Goal: Transaction & Acquisition: Book appointment/travel/reservation

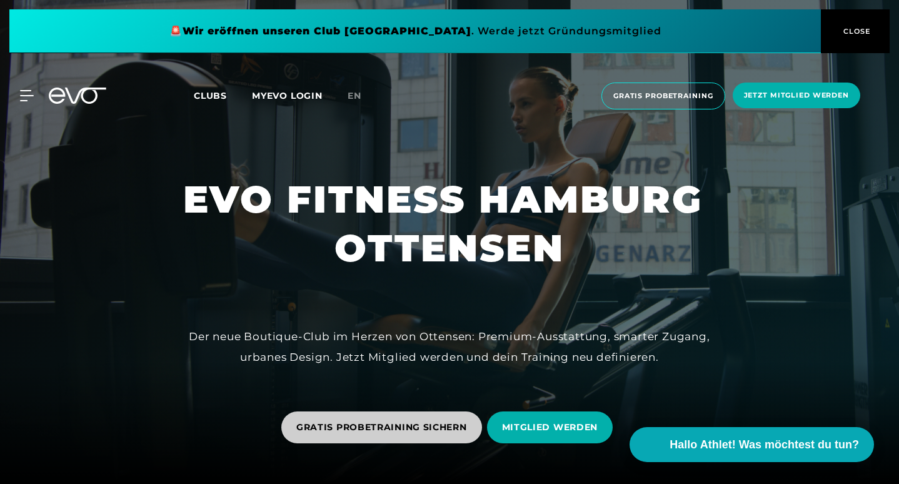
click at [436, 431] on span "GRATIS PROBETRAINING SICHERN" at bounding box center [381, 427] width 171 height 13
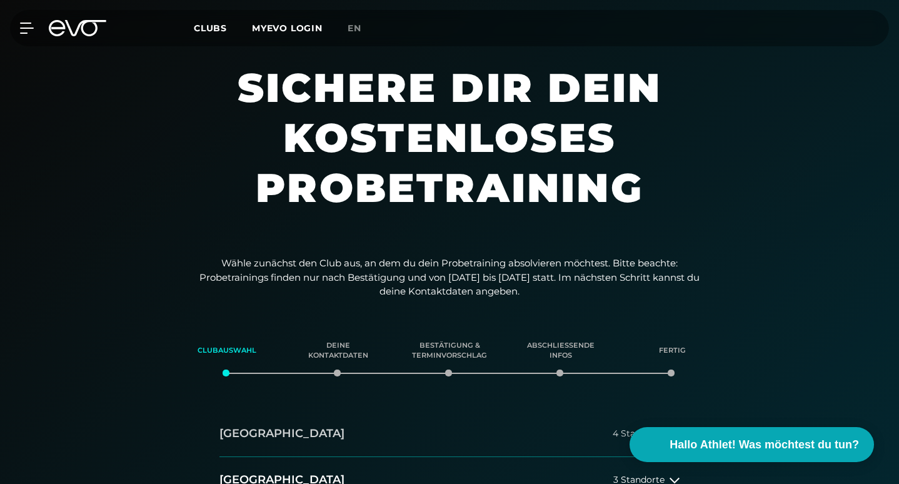
scroll to position [236, 0]
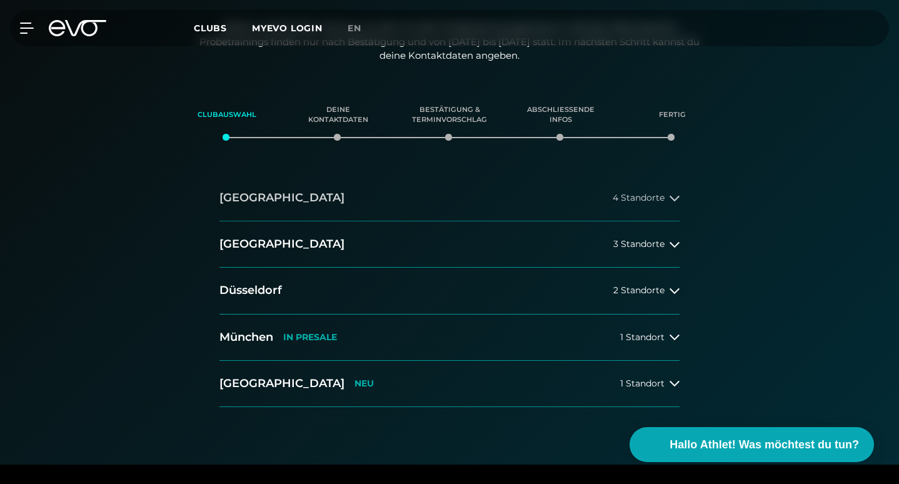
click at [675, 196] on icon at bounding box center [675, 198] width 10 height 10
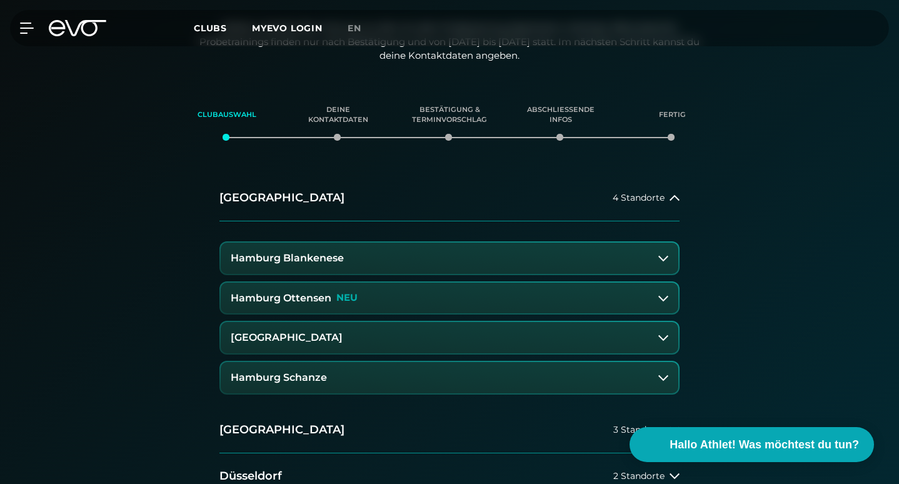
click at [350, 298] on p "NEU" at bounding box center [346, 298] width 21 height 11
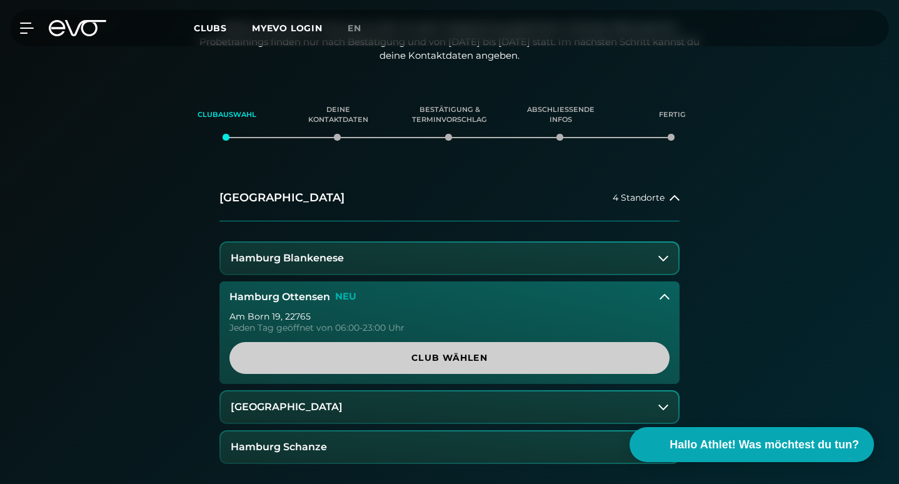
click at [397, 358] on span "Club wählen" at bounding box center [449, 357] width 410 height 13
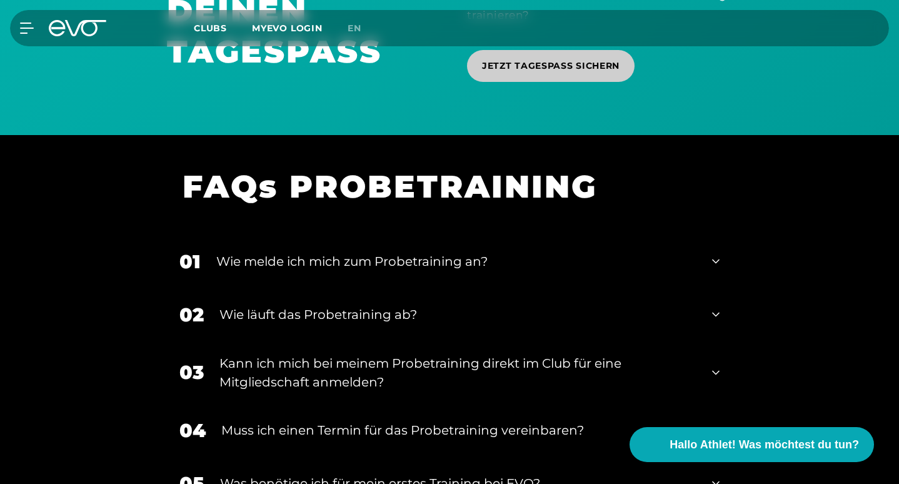
scroll to position [1142, 0]
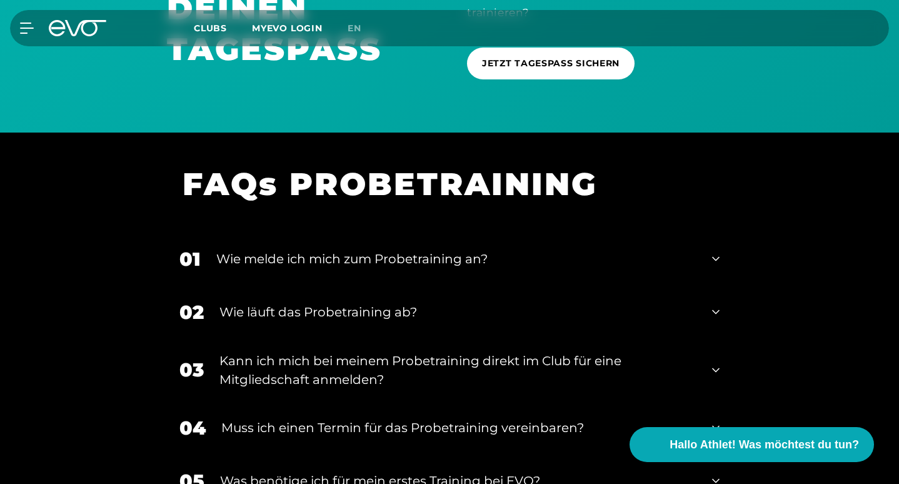
click at [720, 253] on div "01 Wie melde ich mich zum Probetraining an?" at bounding box center [449, 259] width 565 height 53
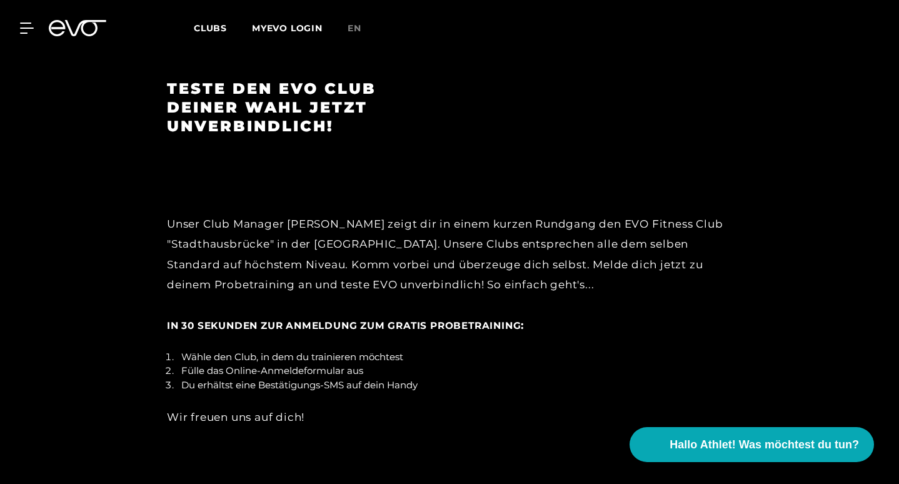
scroll to position [2068, 0]
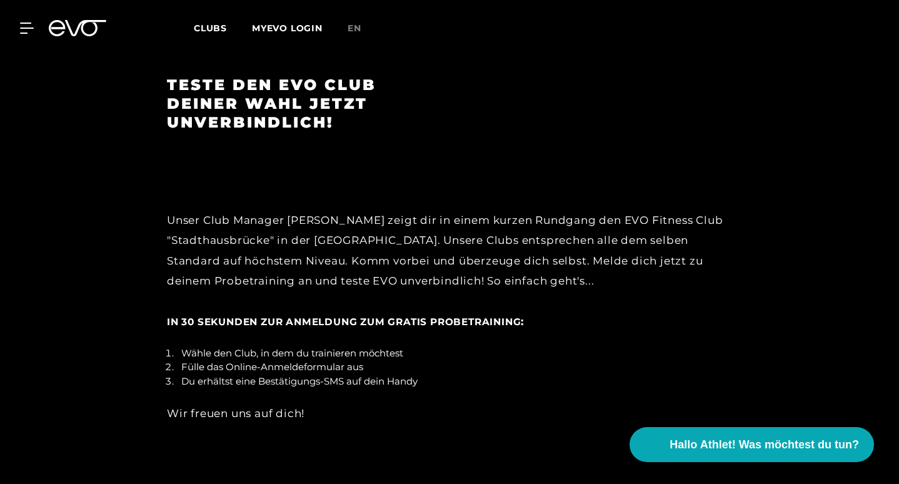
click at [425, 316] on span "In 30 Sekunden zur Anmeldung zum gratis Probetraining" at bounding box center [344, 322] width 354 height 12
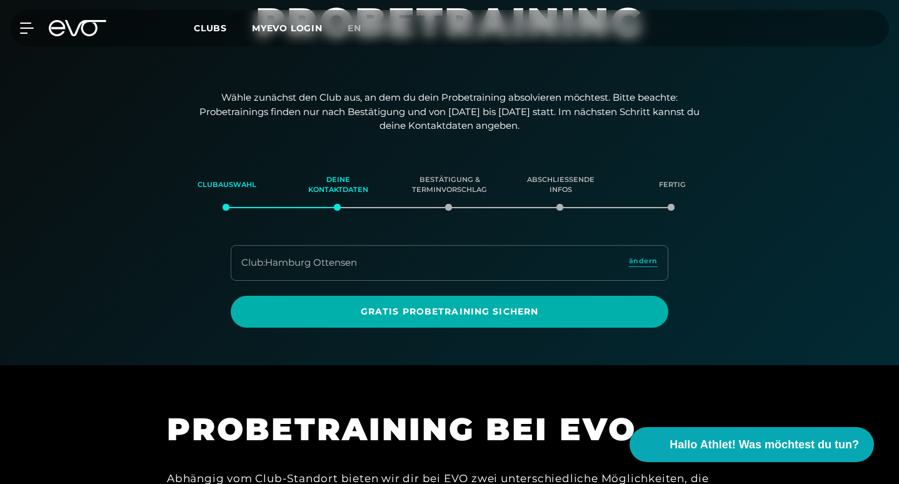
scroll to position [192, 0]
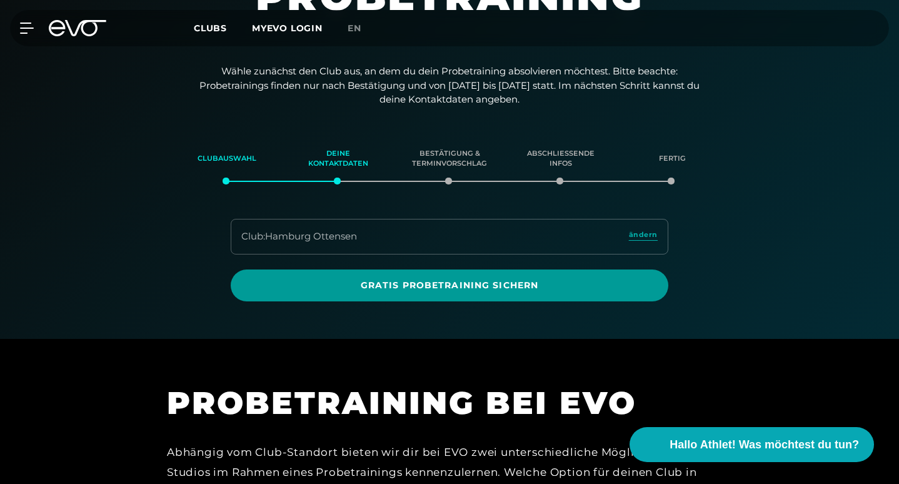
click at [438, 282] on span "Gratis Probetraining sichern" at bounding box center [450, 285] width 408 height 13
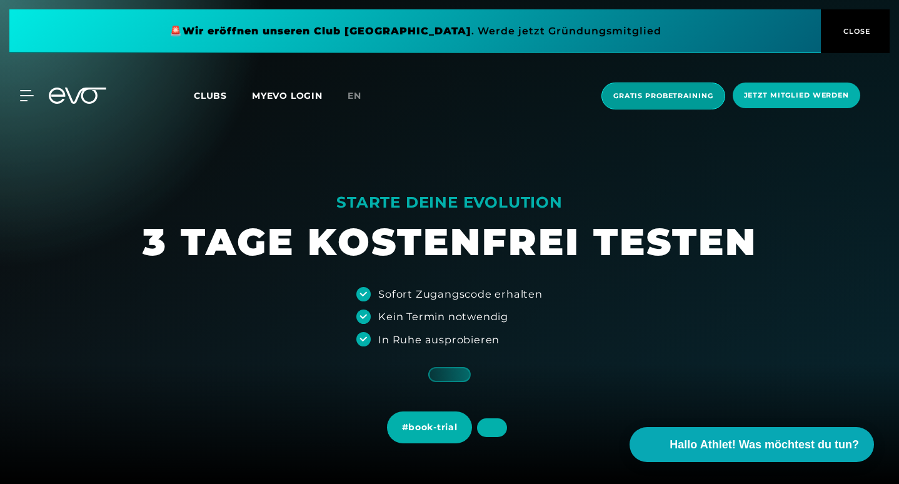
click at [646, 91] on span "Gratis Probetraining" at bounding box center [663, 96] width 100 height 11
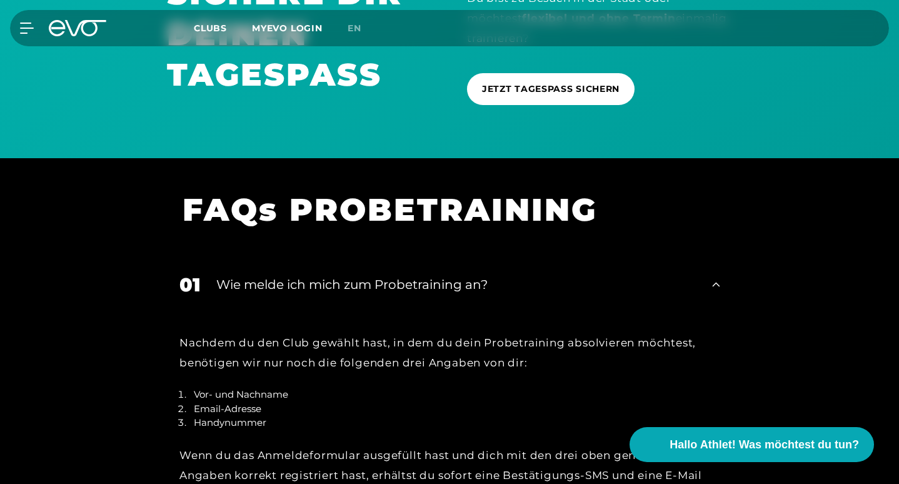
scroll to position [1117, 0]
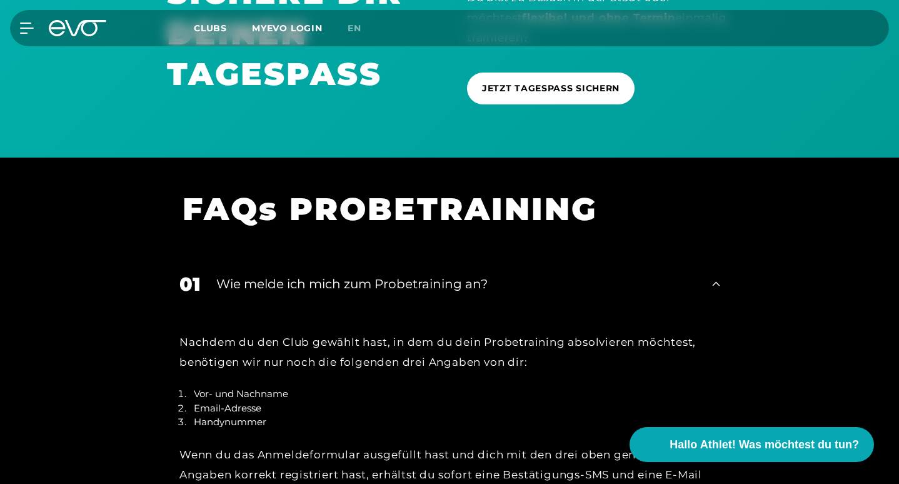
click at [318, 279] on div "Wie melde ich mich zum Probetraining an?" at bounding box center [456, 283] width 480 height 19
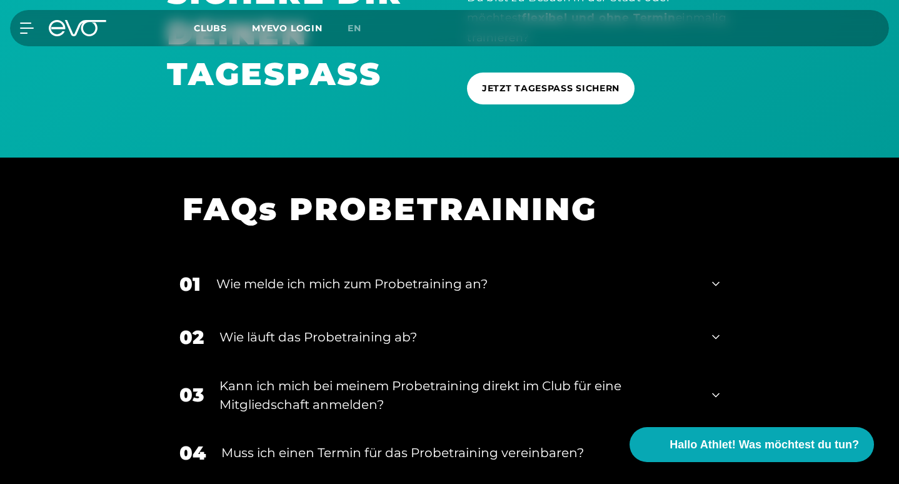
click at [715, 278] on icon at bounding box center [716, 283] width 8 height 15
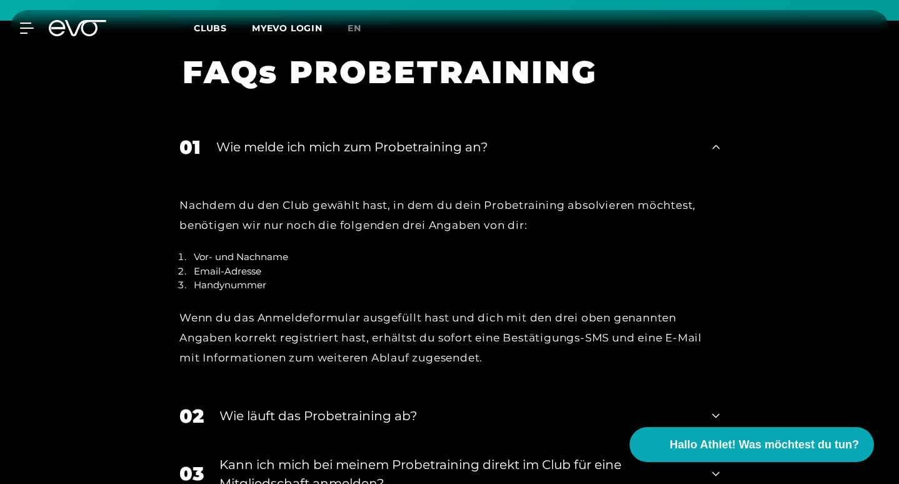
scroll to position [1256, 0]
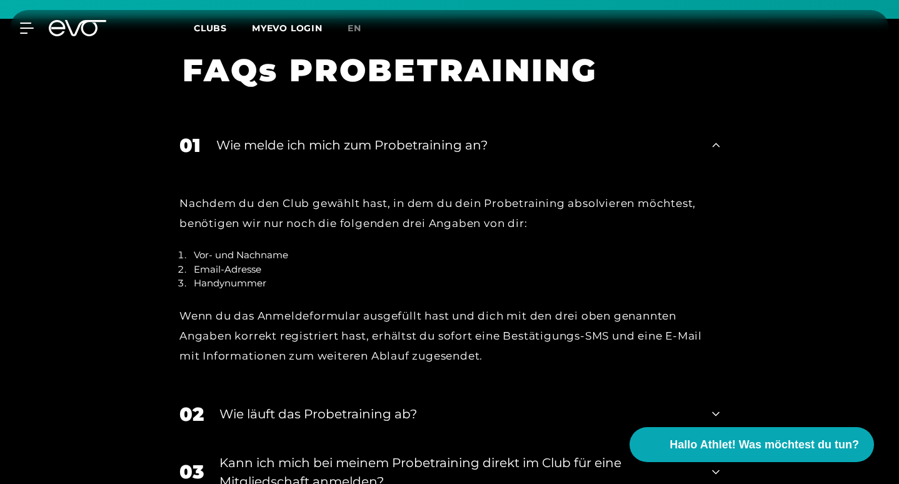
click at [448, 141] on div "Wie melde ich mich zum Probetraining an?" at bounding box center [456, 145] width 480 height 19
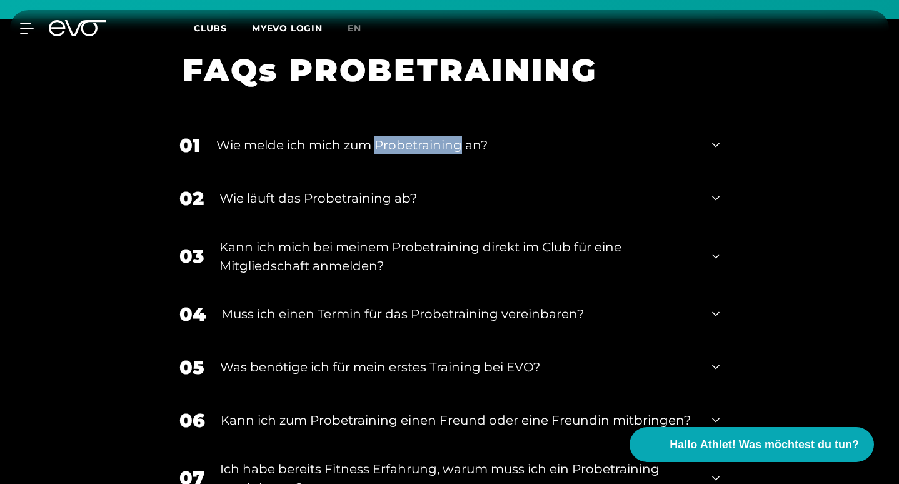
click at [448, 141] on div "Wie melde ich mich zum Probetraining an?" at bounding box center [456, 145] width 480 height 19
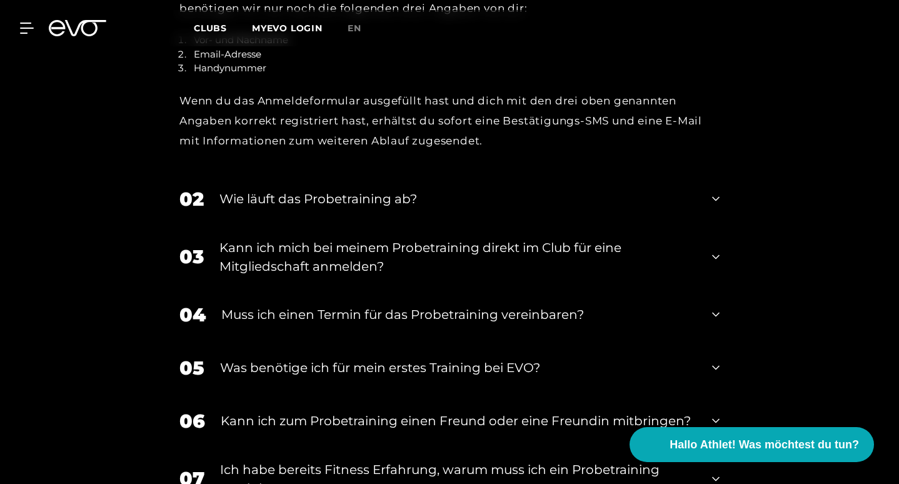
scroll to position [1472, 0]
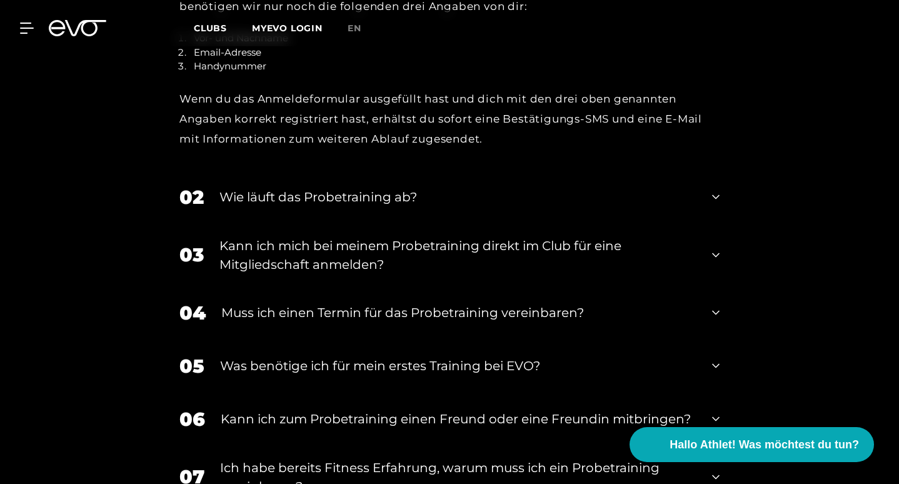
click at [716, 306] on icon at bounding box center [716, 312] width 8 height 15
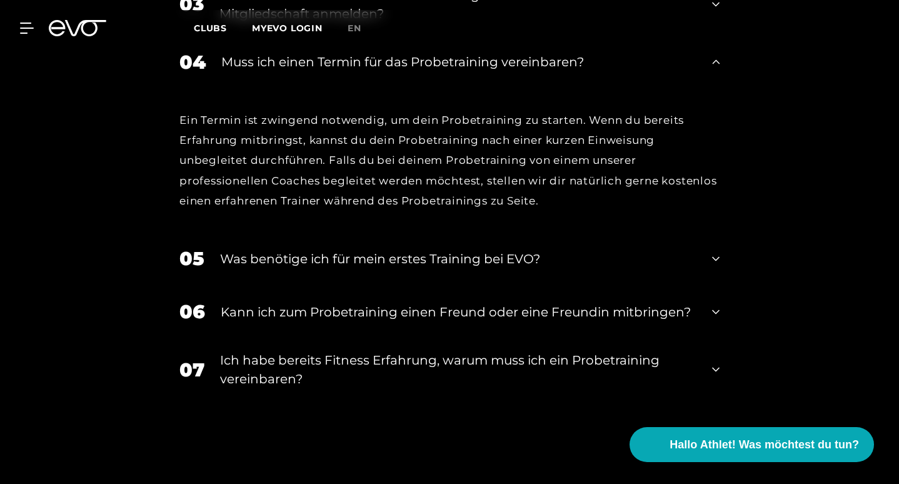
scroll to position [1754, 0]
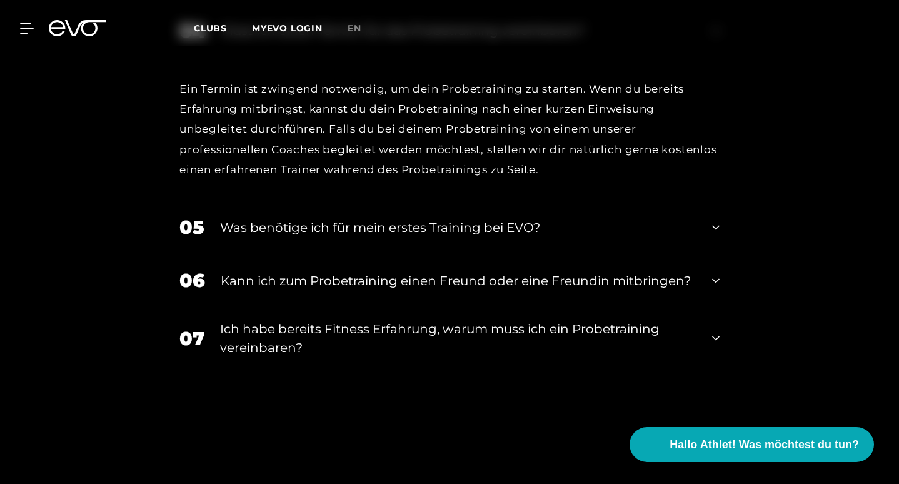
click at [715, 220] on icon at bounding box center [716, 227] width 8 height 15
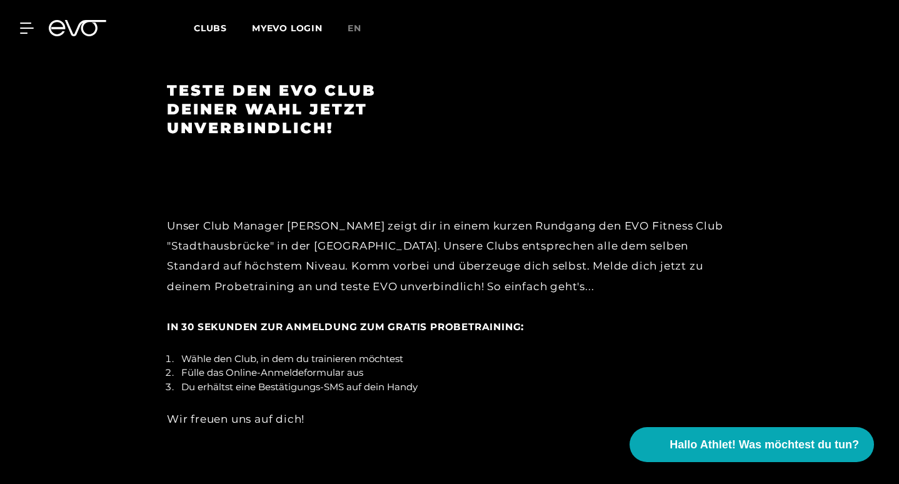
scroll to position [2357, 0]
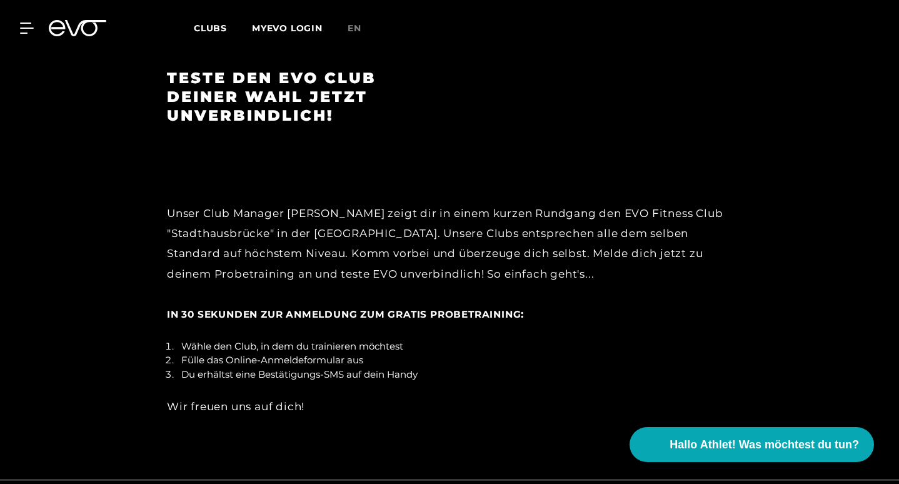
click at [274, 308] on span "In 30 Sekunden zur Anmeldung zum gratis Probetraining" at bounding box center [344, 314] width 354 height 12
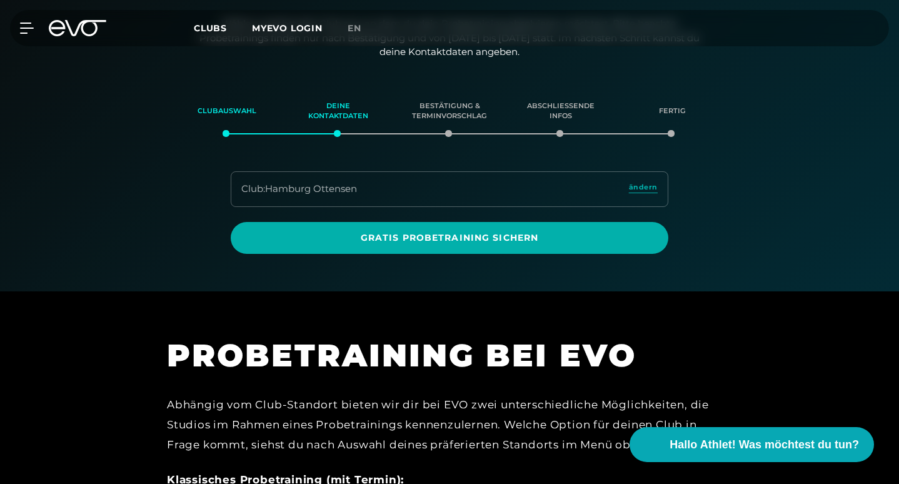
scroll to position [244, 0]
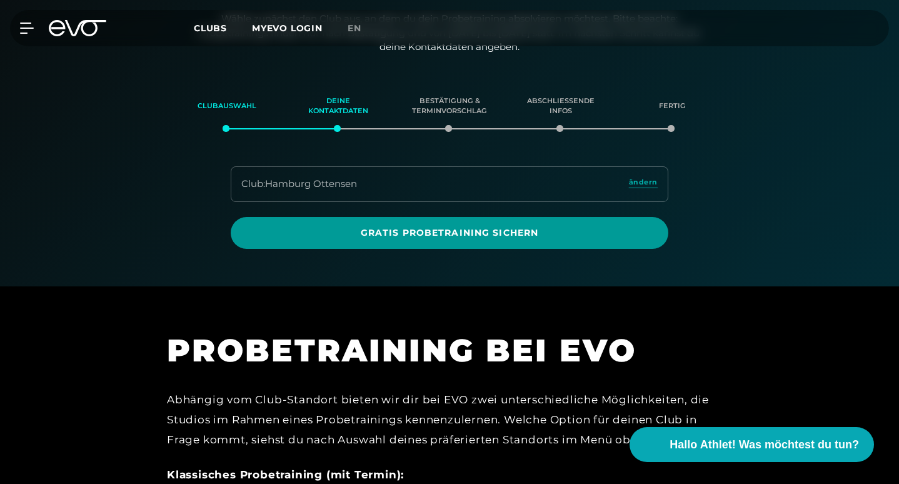
click at [422, 228] on span "Gratis Probetraining sichern" at bounding box center [450, 232] width 408 height 13
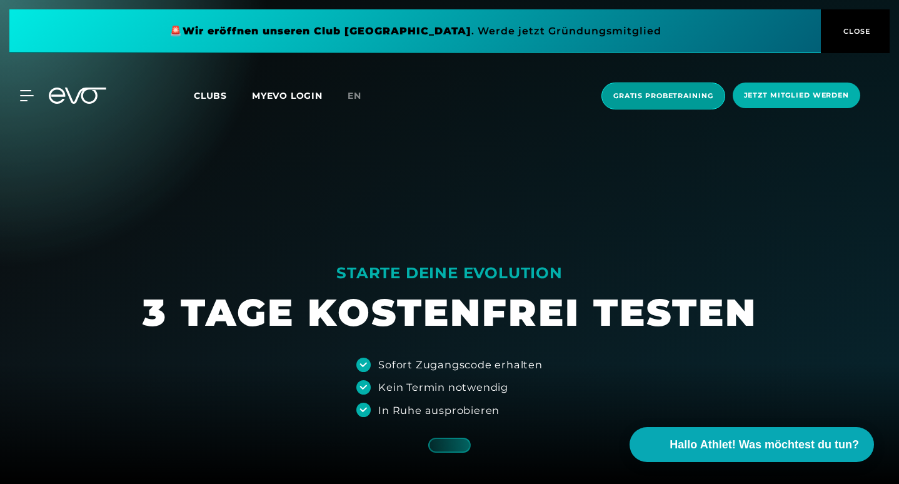
click at [669, 99] on span "Gratis Probetraining" at bounding box center [663, 96] width 100 height 11
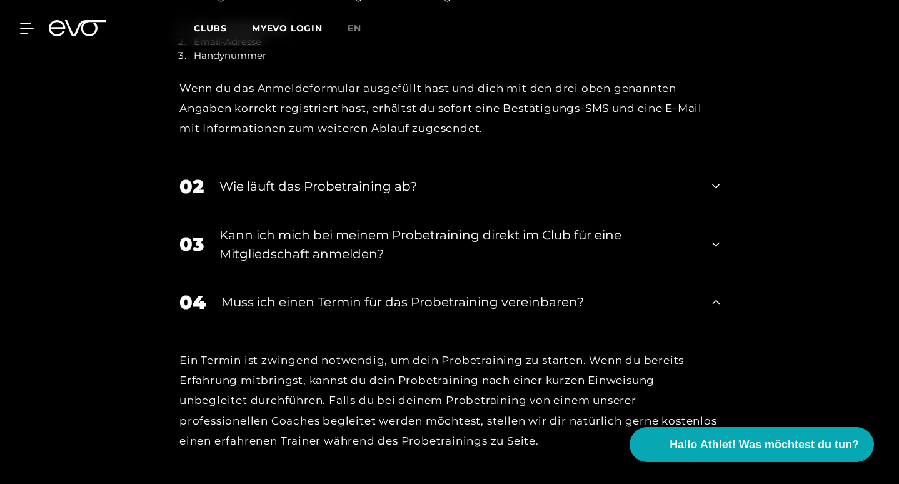
scroll to position [1486, 0]
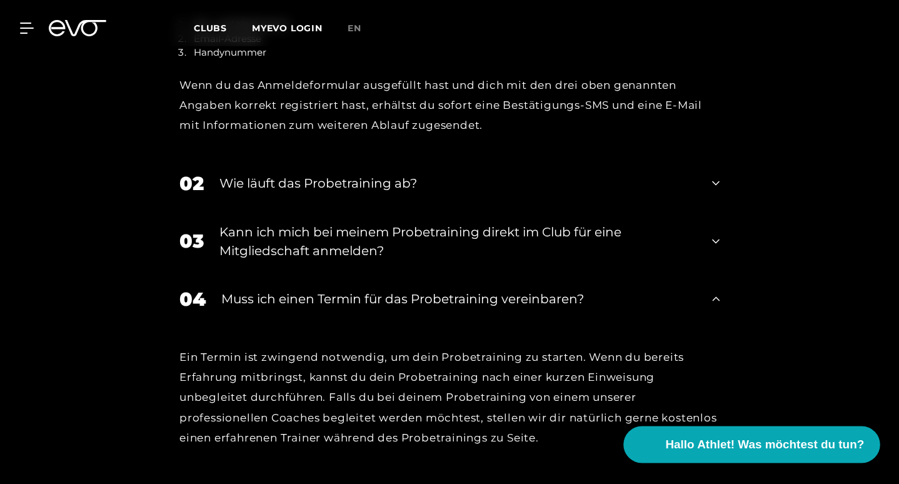
click at [702, 437] on span "Hallo Athlet! Was möchtest du tun?" at bounding box center [765, 445] width 199 height 18
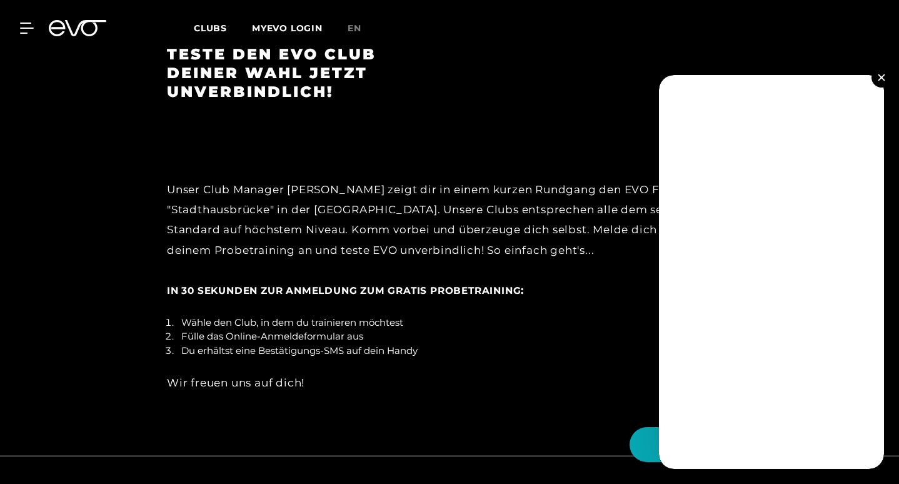
scroll to position [2382, 0]
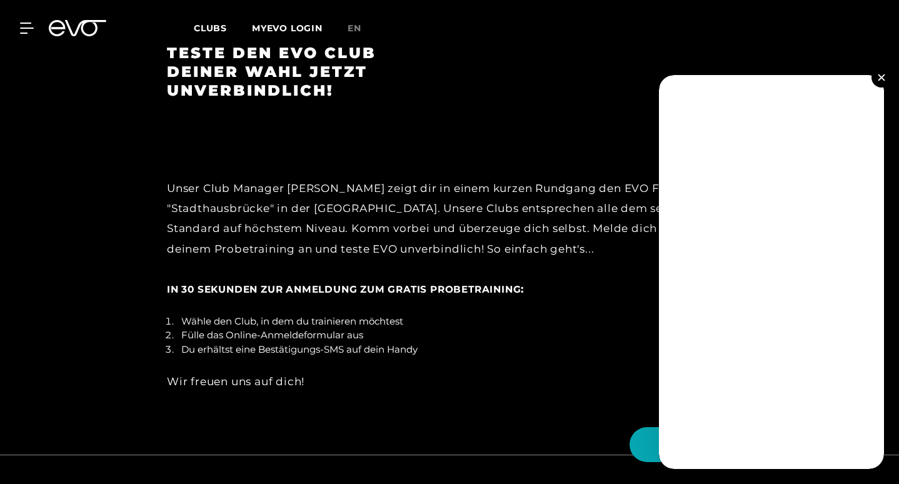
click at [409, 283] on span "In 30 Sekunden zur Anmeldung zum gratis Probetraining" at bounding box center [344, 289] width 354 height 12
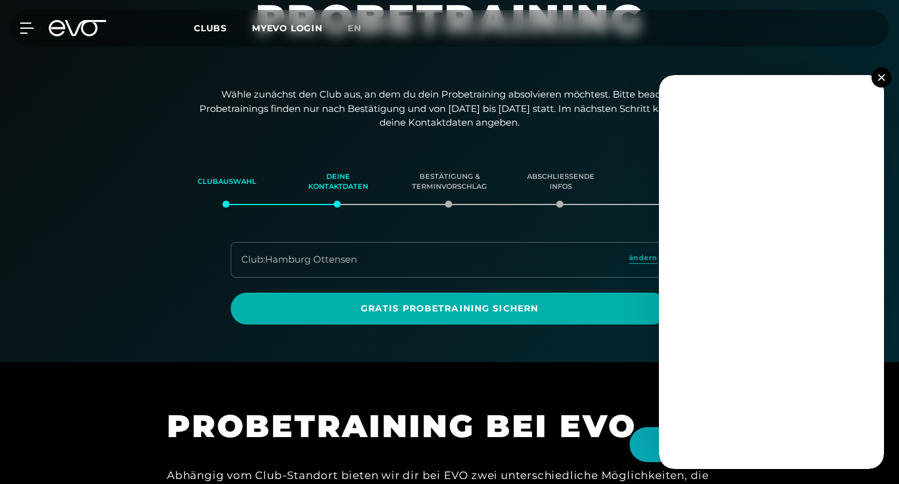
scroll to position [169, 0]
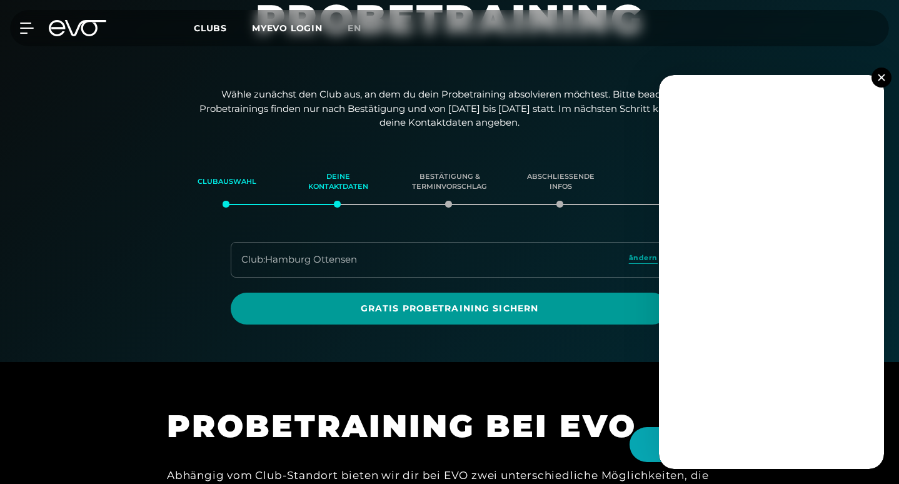
click at [470, 306] on span "Gratis Probetraining sichern" at bounding box center [450, 308] width 408 height 13
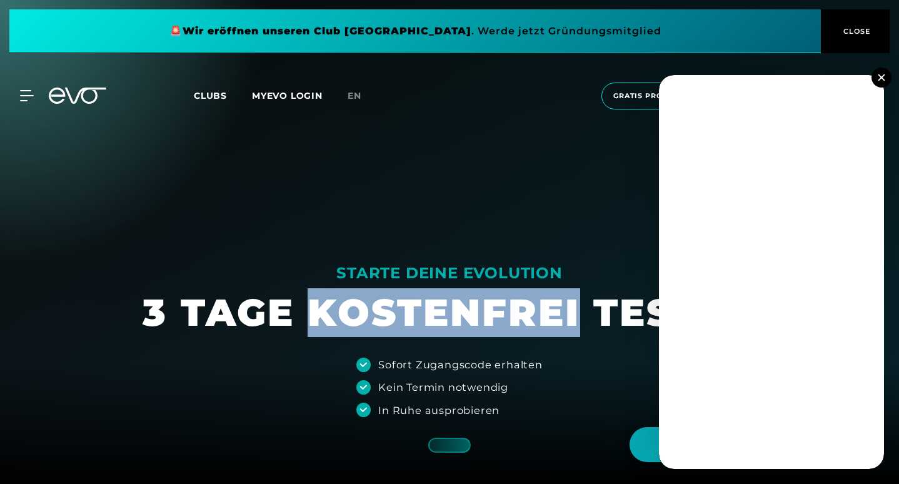
click at [880, 76] on img at bounding box center [881, 77] width 7 height 7
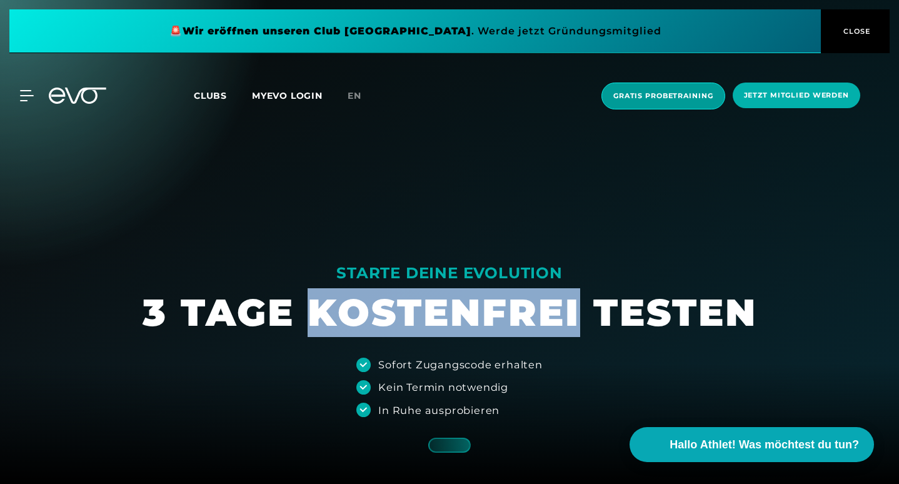
click at [693, 98] on span "Gratis Probetraining" at bounding box center [663, 96] width 100 height 11
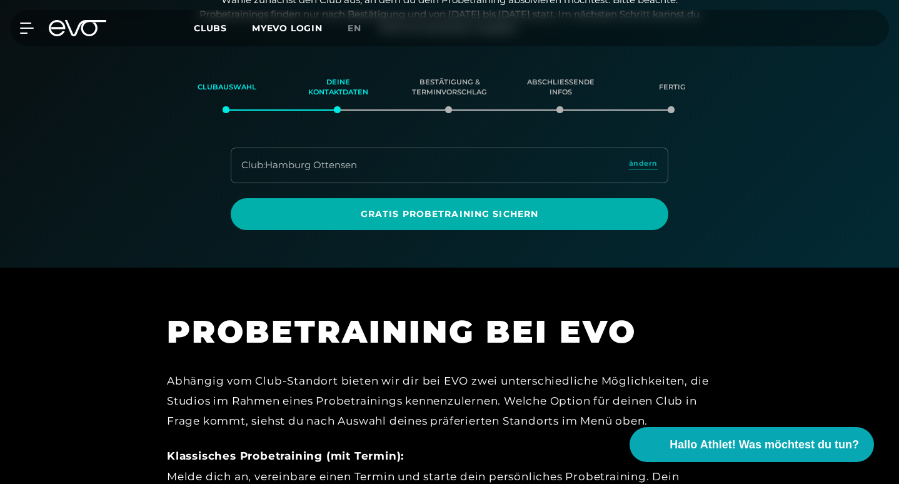
scroll to position [264, 0]
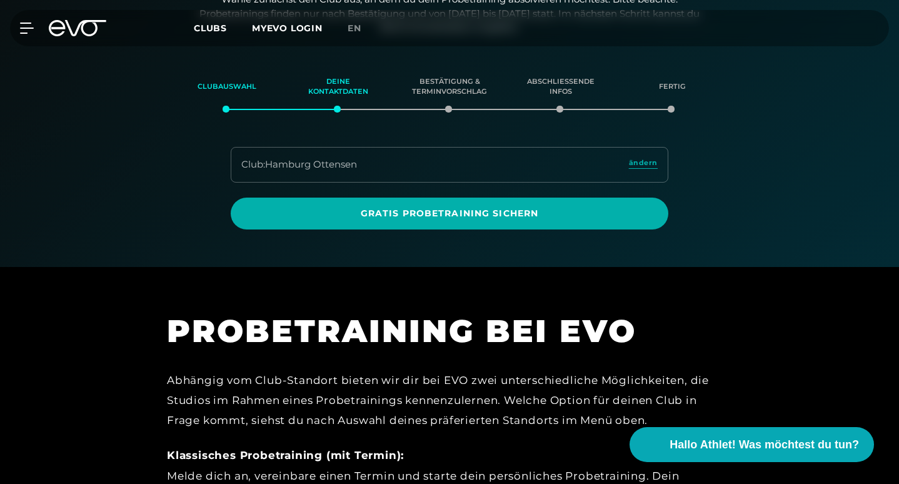
click at [448, 104] on div "Bestätigung & Terminvorschlag" at bounding box center [450, 87] width 80 height 34
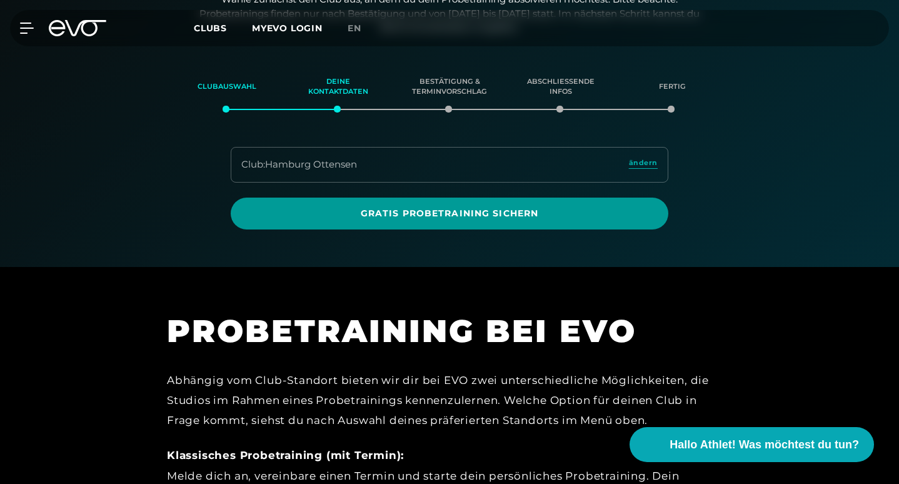
click at [388, 209] on span "Gratis Probetraining sichern" at bounding box center [450, 213] width 408 height 13
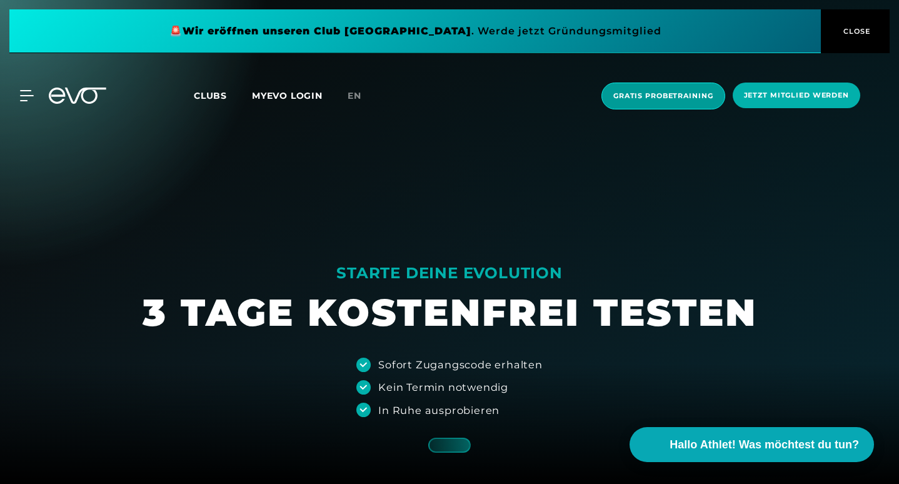
click at [653, 93] on span "Gratis Probetraining" at bounding box center [663, 96] width 100 height 11
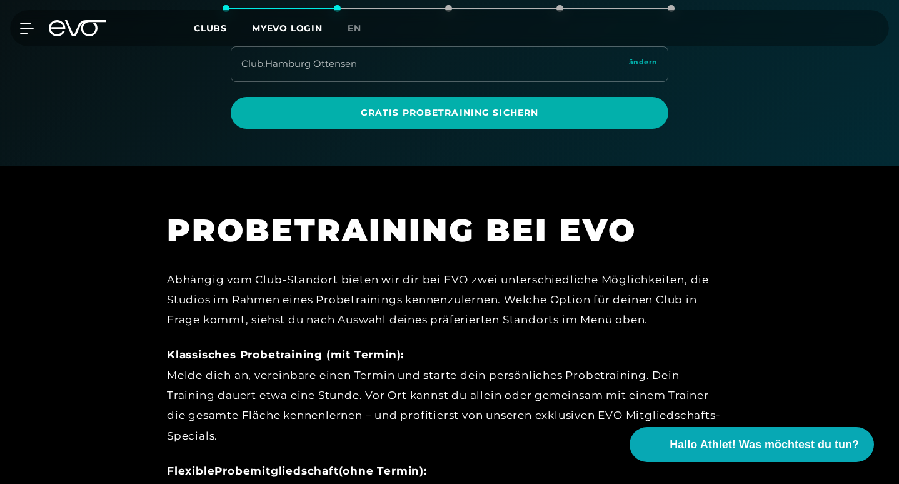
scroll to position [262, 0]
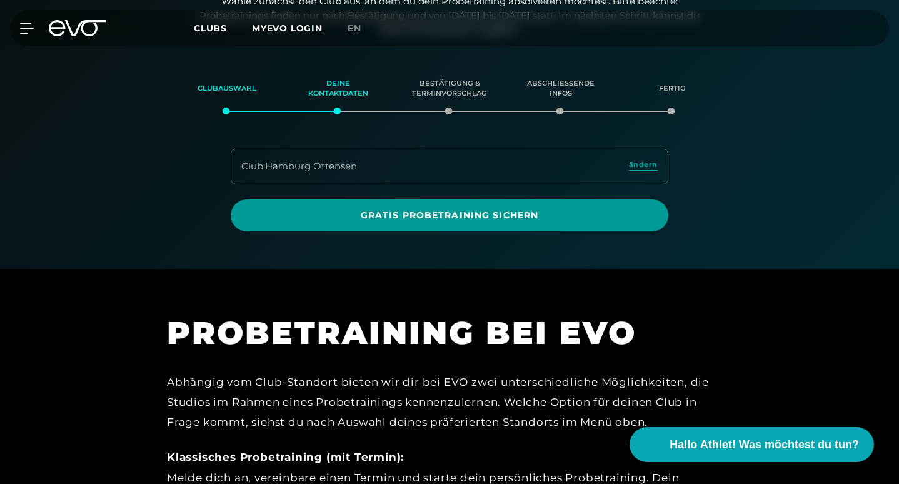
click at [510, 214] on span "Gratis Probetraining sichern" at bounding box center [450, 215] width 408 height 13
